Goal: Transaction & Acquisition: Download file/media

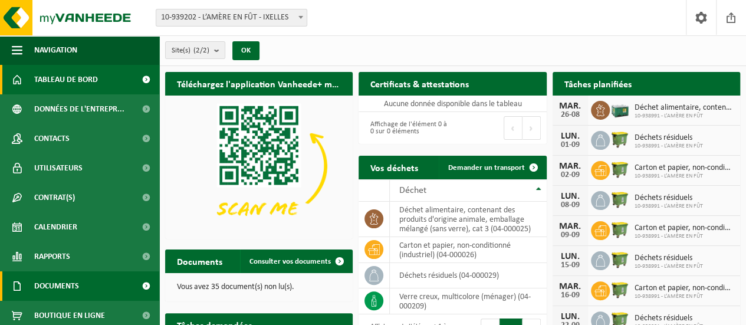
click at [80, 285] on link "Documents" at bounding box center [79, 285] width 159 height 29
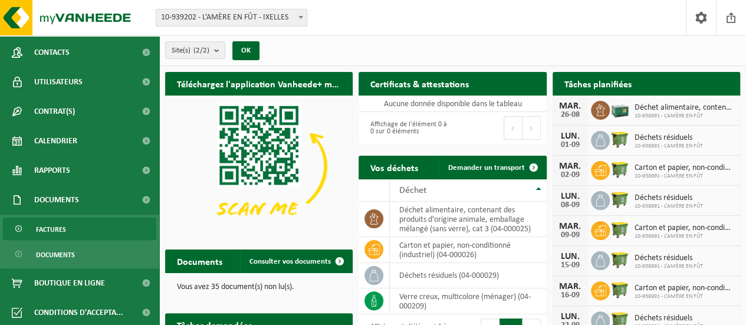
scroll to position [88, 0]
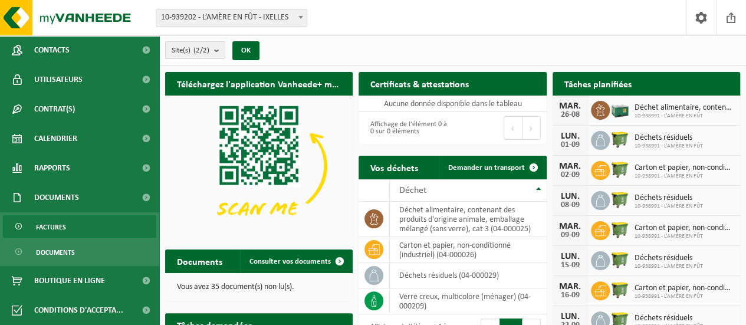
click at [71, 226] on link "Factures" at bounding box center [79, 226] width 153 height 22
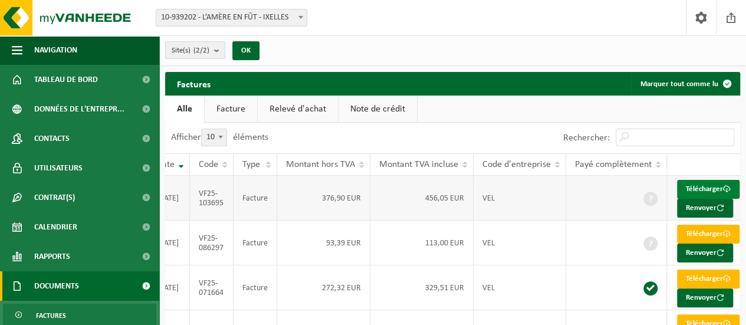
click at [700, 191] on link "Télécharger" at bounding box center [708, 189] width 63 height 19
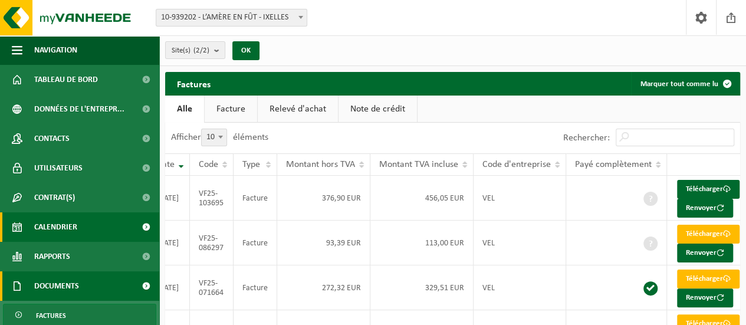
click at [73, 227] on span "Calendrier" at bounding box center [55, 226] width 43 height 29
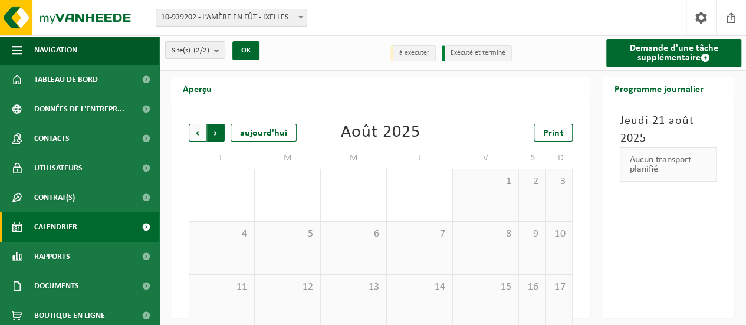
click at [194, 137] on span "Précédent" at bounding box center [198, 133] width 18 height 18
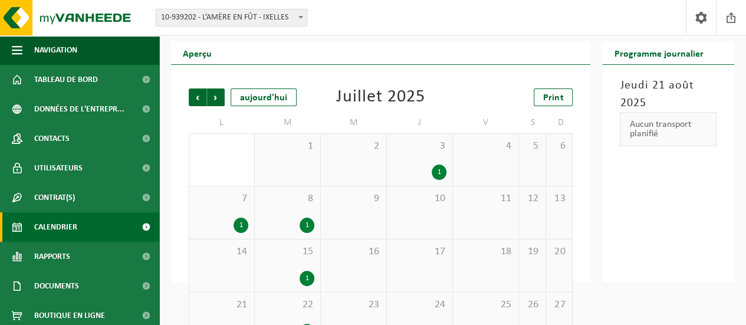
scroll to position [59, 0]
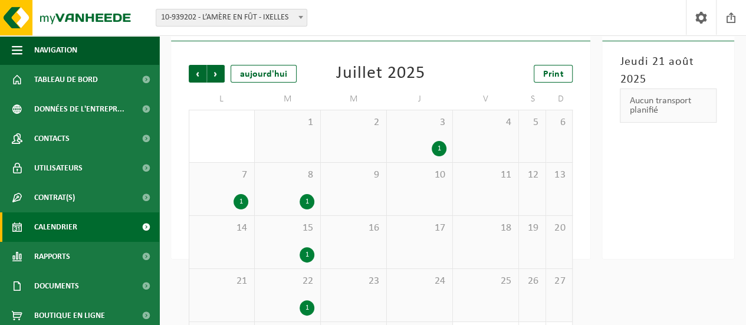
click at [276, 196] on div "1" at bounding box center [288, 201] width 54 height 15
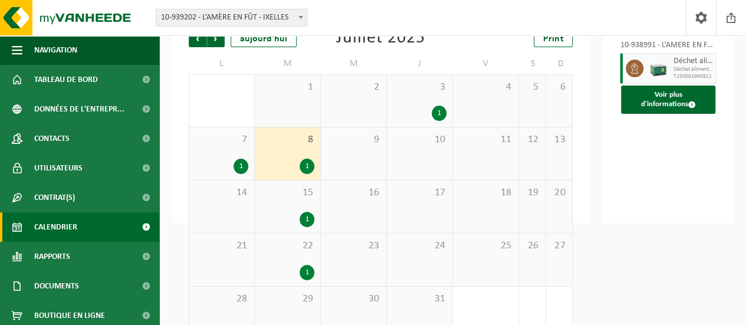
scroll to position [122, 0]
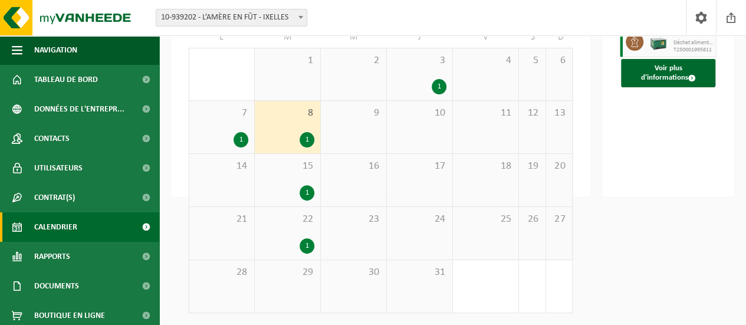
click at [441, 72] on div "3 1" at bounding box center [419, 74] width 65 height 52
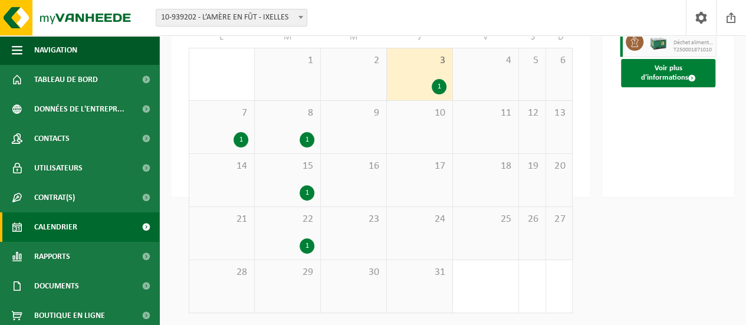
click at [678, 87] on button "Voir plus d'informations" at bounding box center [668, 73] width 94 height 28
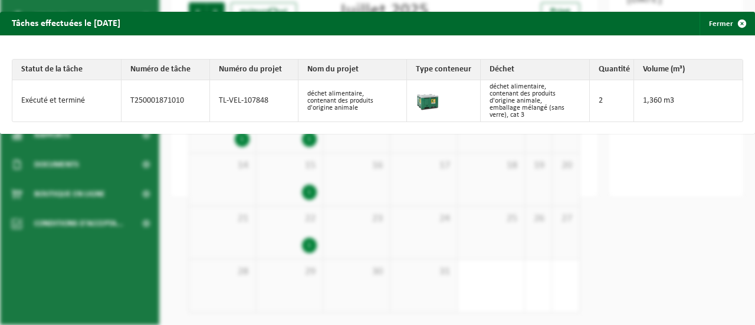
drag, startPoint x: 588, startPoint y: 221, endPoint x: 577, endPoint y: 212, distance: 14.7
click at [588, 221] on div "Tâches effectuées le 2025-07-03 Fermer Statut de la tâche Numéro de tâche Numér…" at bounding box center [377, 162] width 755 height 325
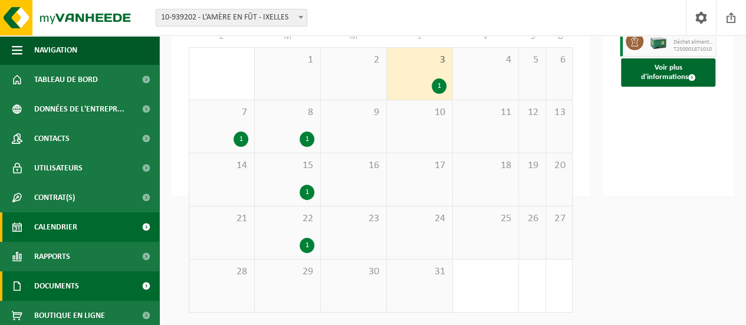
click at [61, 286] on span "Documents" at bounding box center [56, 285] width 45 height 29
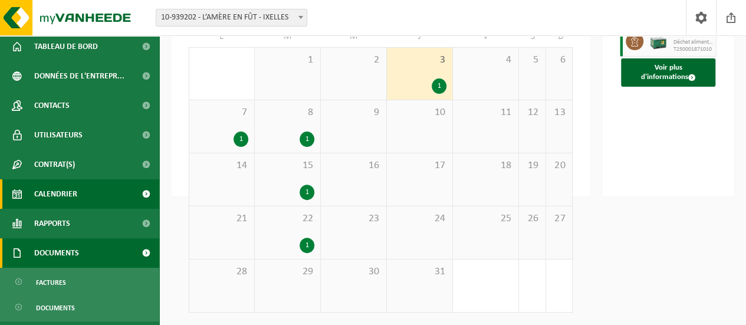
scroll to position [59, 0]
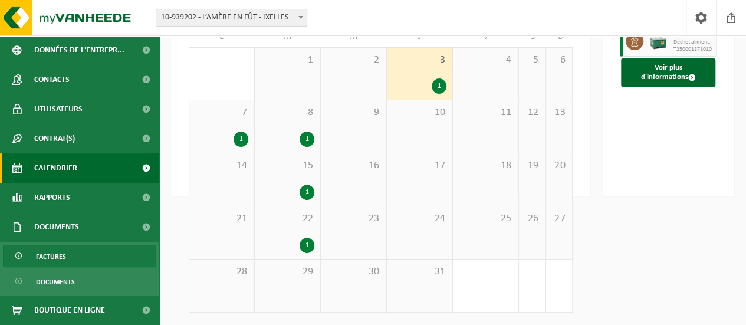
click at [68, 260] on link "Factures" at bounding box center [79, 256] width 153 height 22
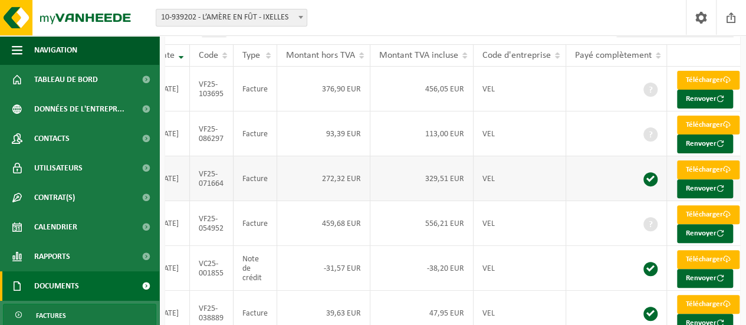
scroll to position [92, 0]
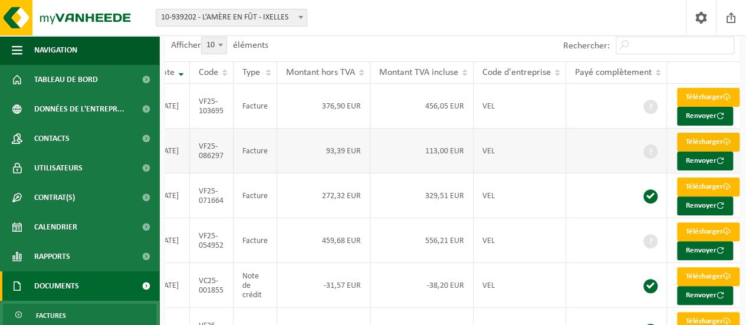
click at [707, 152] on link "Télécharger" at bounding box center [708, 142] width 63 height 19
